Goal: Obtain resource: Download file/media

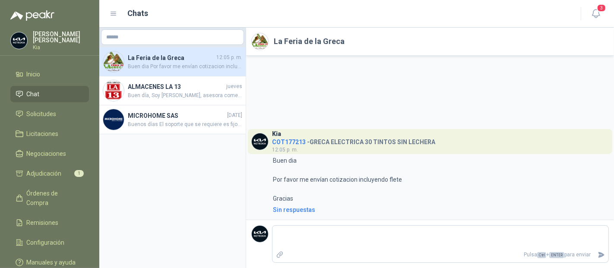
click at [42, 95] on li "Chat" at bounding box center [50, 94] width 68 height 10
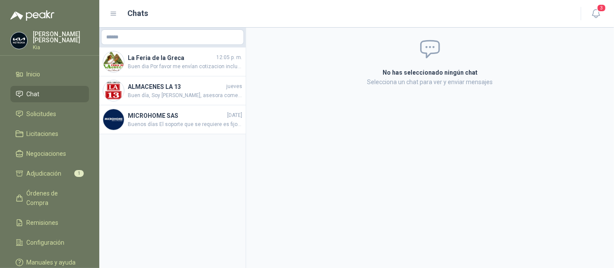
click at [45, 94] on li "Chat" at bounding box center [50, 94] width 68 height 10
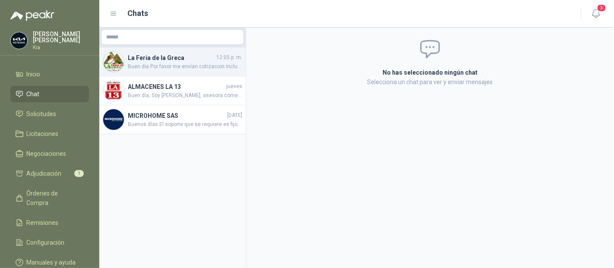
click at [176, 68] on span "Buen dia Por favor me envían cotizacion incluyendo flete Gracias" at bounding box center [185, 67] width 114 height 8
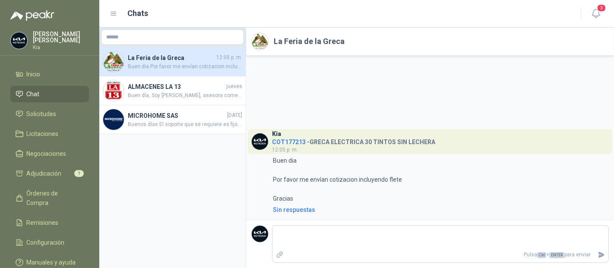
click at [43, 95] on li "Chat" at bounding box center [50, 94] width 68 height 10
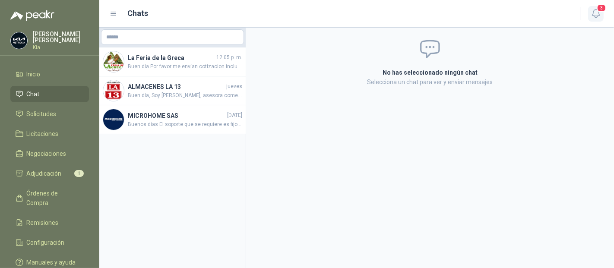
click at [598, 15] on icon "button" at bounding box center [596, 13] width 11 height 11
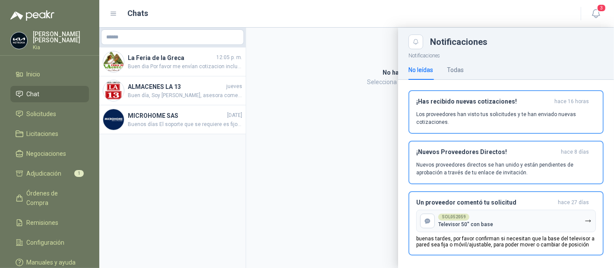
drag, startPoint x: 35, startPoint y: 93, endPoint x: 193, endPoint y: 133, distance: 163.8
click at [35, 92] on span "Chat" at bounding box center [33, 94] width 13 height 10
click at [171, 61] on div at bounding box center [356, 148] width 515 height 241
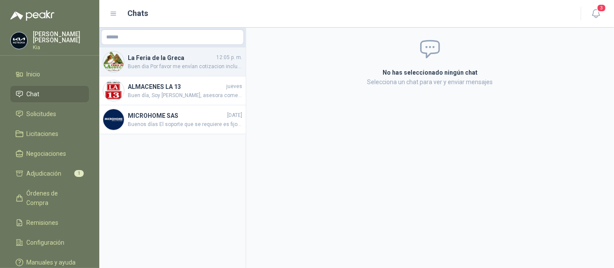
click at [158, 68] on span "Buen dia Por favor me envían cotizacion incluyendo flete Gracias" at bounding box center [185, 67] width 114 height 8
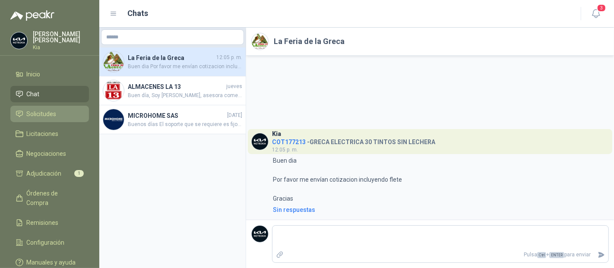
click at [44, 115] on span "Solicitudes" at bounding box center [42, 114] width 30 height 10
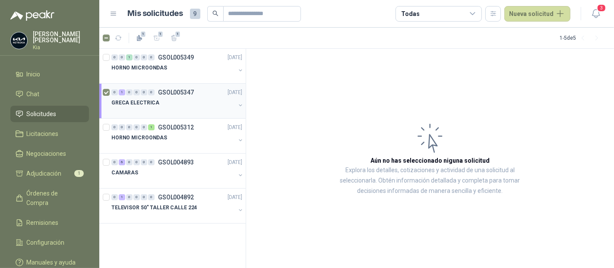
click at [183, 91] on p "GSOL005347" at bounding box center [176, 92] width 36 height 6
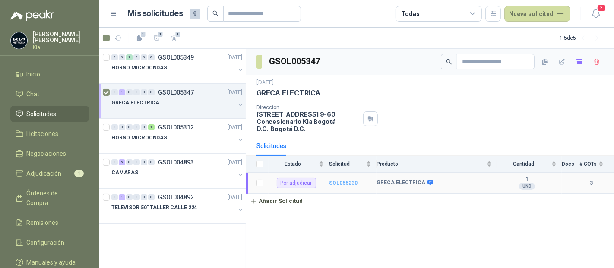
click at [336, 180] on b "SOL055230" at bounding box center [343, 183] width 29 height 6
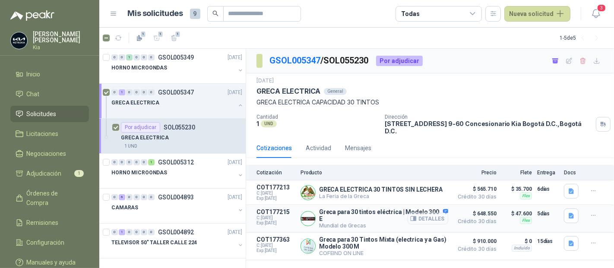
click at [434, 213] on button "Detalles" at bounding box center [428, 219] width 41 height 12
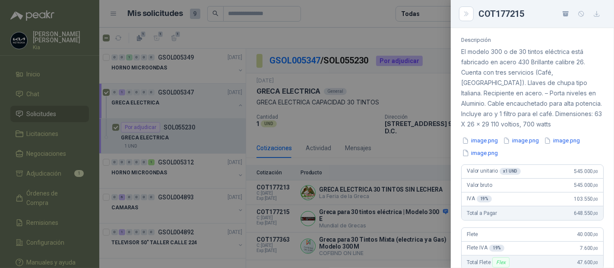
scroll to position [100, 0]
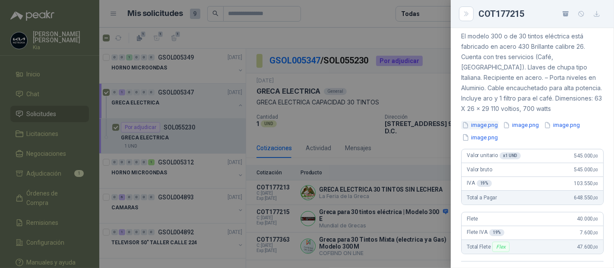
click at [489, 130] on button "image.png" at bounding box center [480, 125] width 38 height 9
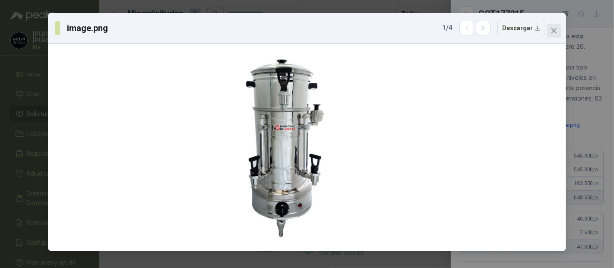
click at [551, 32] on icon "close" at bounding box center [554, 30] width 7 height 7
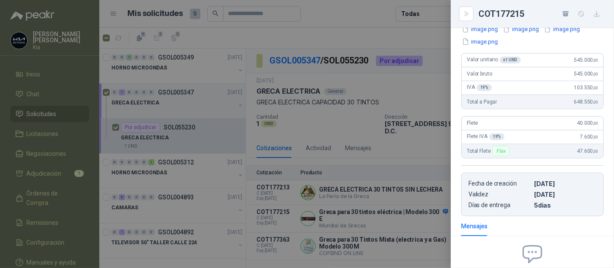
scroll to position [0, 0]
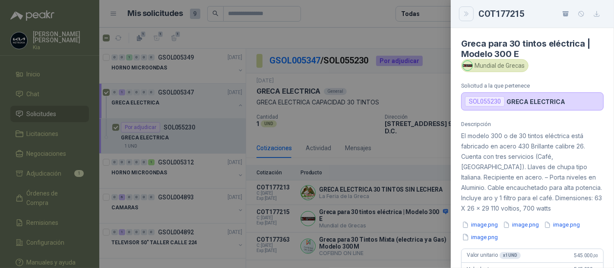
click at [468, 15] on icon "Close" at bounding box center [466, 13] width 7 height 7
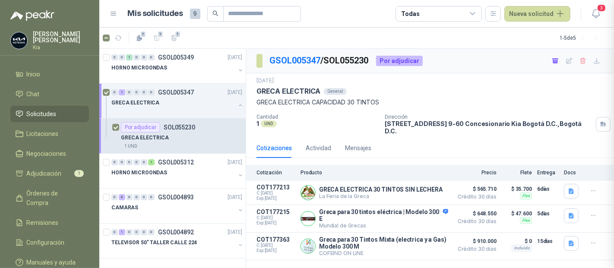
scroll to position [296, 0]
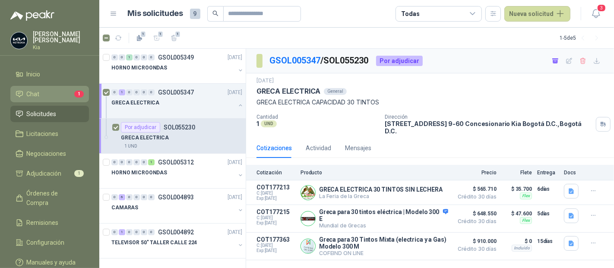
click at [45, 95] on li "Chat 1" at bounding box center [50, 94] width 68 height 10
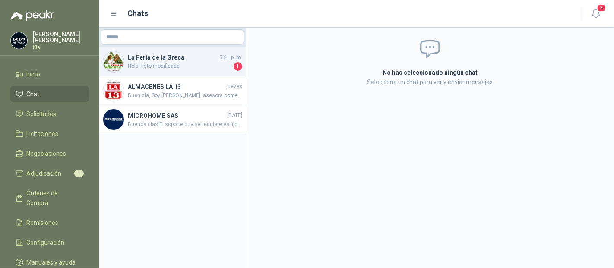
click at [163, 70] on span "Hola, listo modificada" at bounding box center [180, 66] width 104 height 9
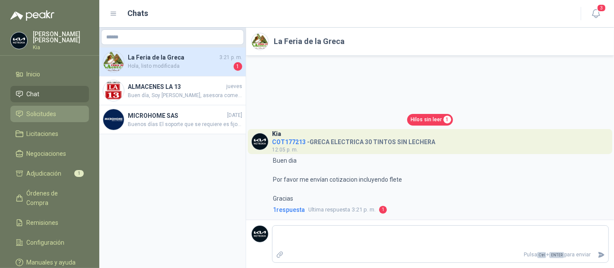
click at [41, 117] on span "Solicitudes" at bounding box center [42, 114] width 30 height 10
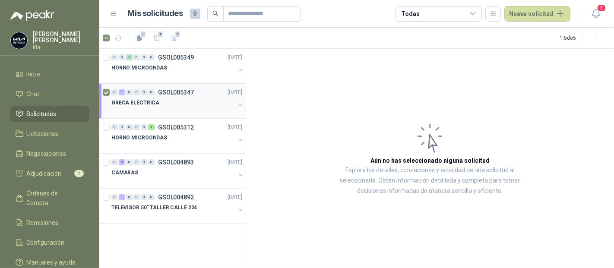
click at [169, 92] on p "GSOL005347" at bounding box center [176, 92] width 36 height 6
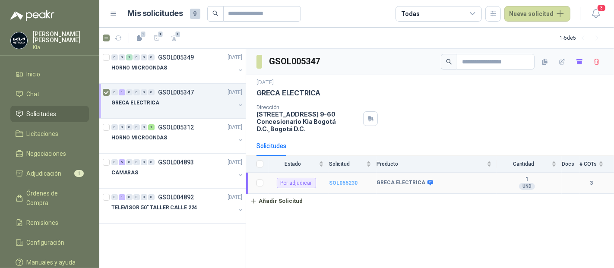
click at [345, 180] on b "SOL055230" at bounding box center [343, 183] width 29 height 6
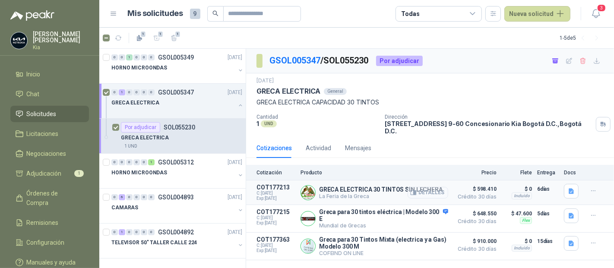
click at [434, 187] on button "Detalles" at bounding box center [428, 193] width 41 height 12
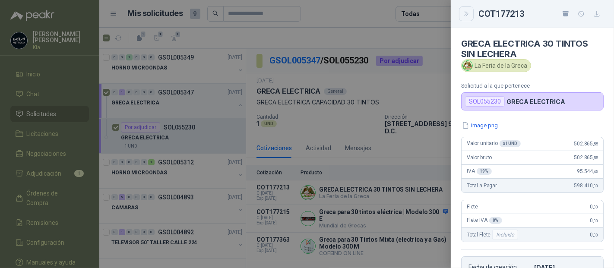
click at [469, 16] on icon "Close" at bounding box center [466, 13] width 7 height 7
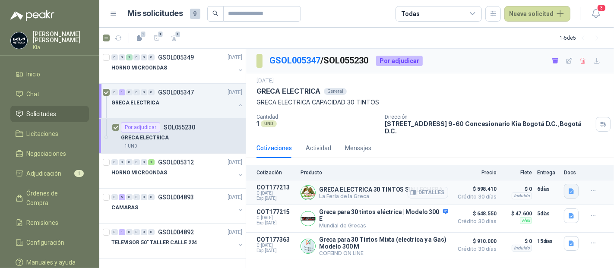
click at [570, 188] on icon "button" at bounding box center [571, 191] width 5 height 6
click at [565, 166] on button "image.png" at bounding box center [555, 165] width 38 height 9
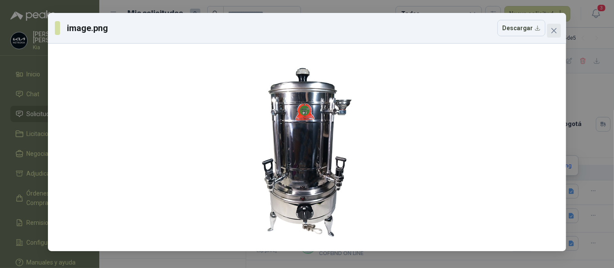
click at [555, 34] on button "Close" at bounding box center [554, 31] width 14 height 14
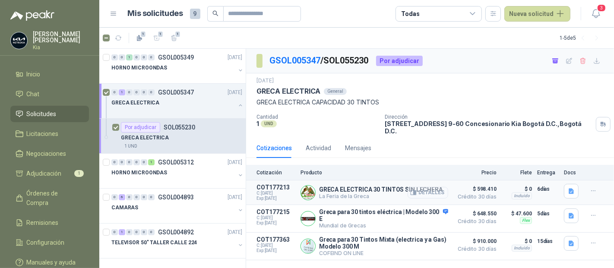
click at [437, 187] on button "Detalles" at bounding box center [428, 193] width 41 height 12
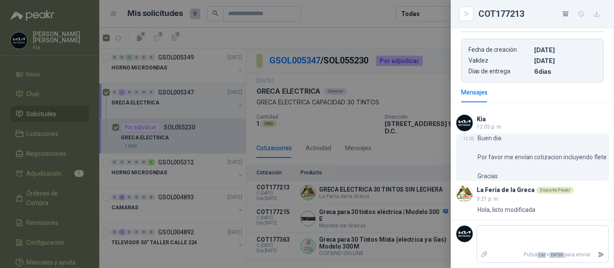
scroll to position [33, 0]
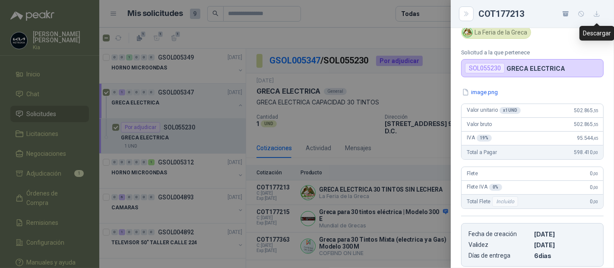
click at [598, 15] on icon "button" at bounding box center [596, 13] width 7 height 7
click at [606, 32] on div "Descargar" at bounding box center [597, 33] width 35 height 15
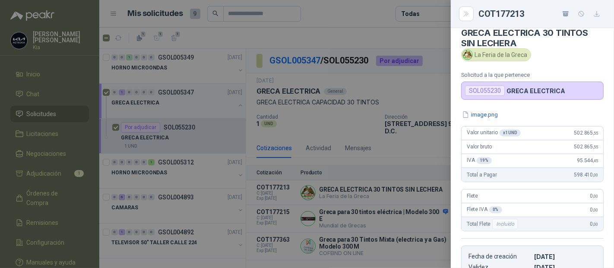
scroll to position [0, 0]
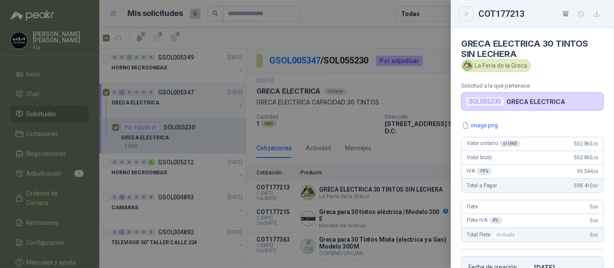
click at [464, 14] on icon "Close" at bounding box center [466, 13] width 7 height 7
